Goal: Submit feedback/report problem: Submit feedback/report problem

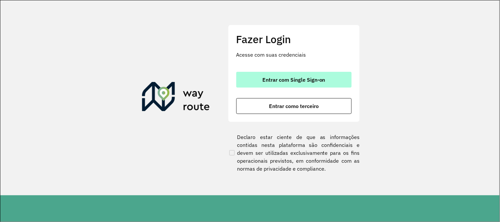
click at [271, 77] on span "Entrar com Single Sign-on" at bounding box center [293, 79] width 63 height 5
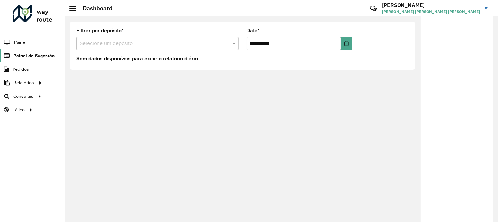
click at [35, 54] on span "Painel de Sugestão" at bounding box center [34, 55] width 41 height 7
